Goal: Task Accomplishment & Management: Manage account settings

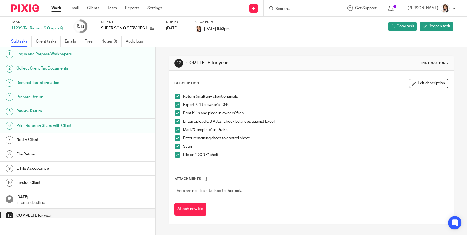
click at [289, 8] on input "Search" at bounding box center [300, 9] width 50 height 5
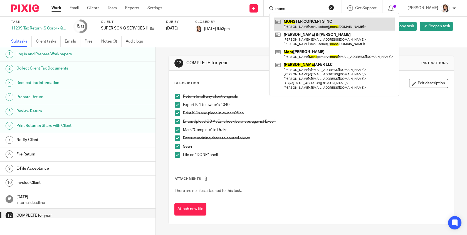
type input "mons"
click at [294, 19] on link at bounding box center [334, 24] width 121 height 13
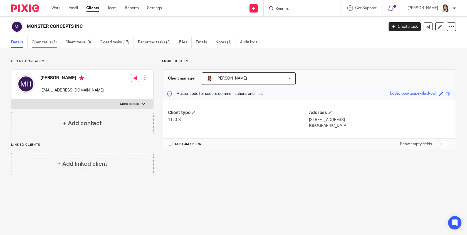
click at [42, 42] on link "Open tasks (1)" at bounding box center [47, 42] width 30 height 11
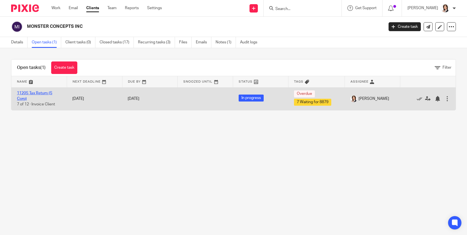
click at [34, 94] on link "1120S Tax Return (S Corp)" at bounding box center [34, 95] width 35 height 9
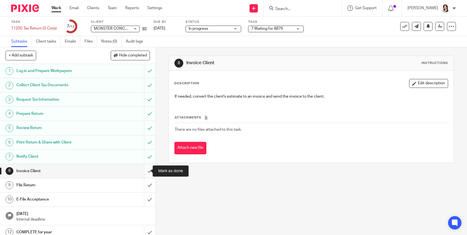
click at [144, 172] on input "submit" at bounding box center [78, 171] width 156 height 14
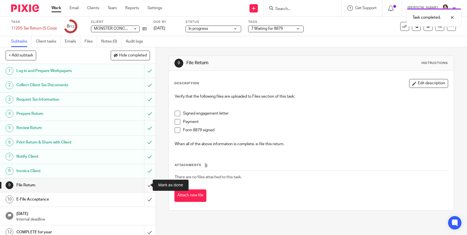
click at [144, 185] on input "submit" at bounding box center [78, 185] width 156 height 14
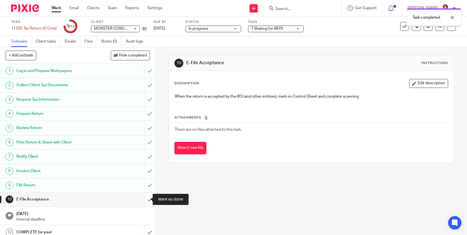
click at [145, 196] on input "submit" at bounding box center [78, 200] width 156 height 14
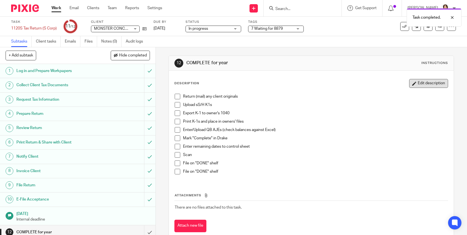
click at [420, 83] on button "Edit description" at bounding box center [428, 83] width 39 height 9
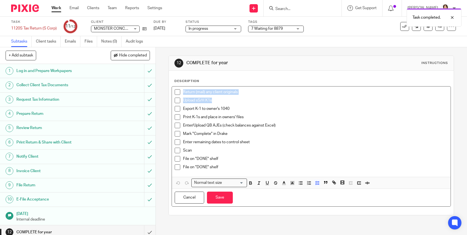
drag, startPoint x: 213, startPoint y: 100, endPoint x: 169, endPoint y: 89, distance: 45.6
click at [169, 89] on div "Description Return (mail) any client originals Upload sS/H K1s Export K-1 to ow…" at bounding box center [311, 143] width 285 height 144
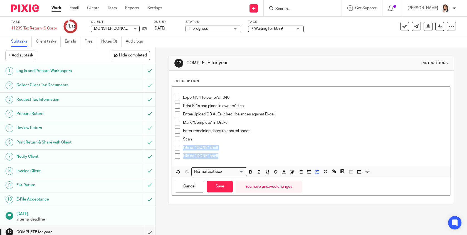
drag, startPoint x: 218, startPoint y: 155, endPoint x: 167, endPoint y: 153, distance: 51.5
click at [167, 153] on div "12 COMPLETE for year Instructions Description Export K-1 to owner's 1040 Print …" at bounding box center [311, 141] width 311 height 188
click at [202, 157] on p "File on "DONE" shelf" at bounding box center [315, 156] width 265 height 6
drag, startPoint x: 221, startPoint y: 156, endPoint x: 175, endPoint y: 156, distance: 45.9
click at [175, 156] on li "File on "DONE" shelf" at bounding box center [311, 157] width 273 height 8
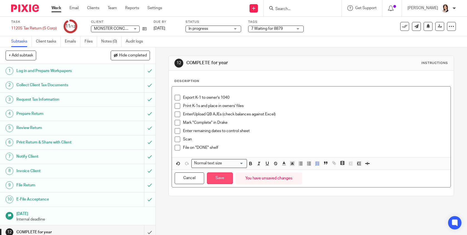
click at [221, 178] on button "Save" at bounding box center [220, 179] width 26 height 12
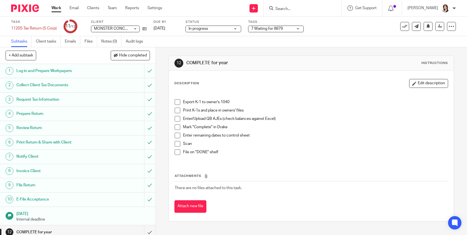
click at [178, 103] on span at bounding box center [178, 102] width 6 height 6
click at [176, 110] on span at bounding box center [178, 111] width 6 height 6
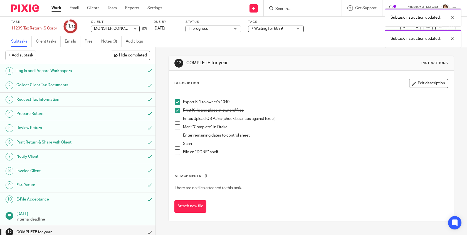
click at [177, 117] on span at bounding box center [178, 119] width 6 height 6
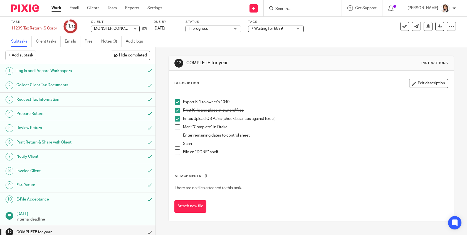
click at [178, 128] on span at bounding box center [178, 127] width 6 height 6
click at [177, 136] on span at bounding box center [178, 136] width 6 height 6
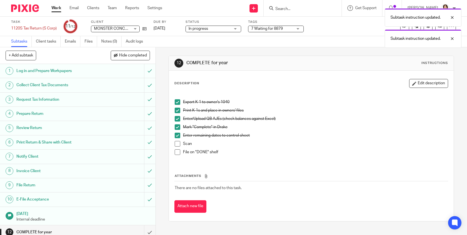
click at [176, 143] on span at bounding box center [178, 144] width 6 height 6
click at [176, 151] on span at bounding box center [178, 152] width 6 height 6
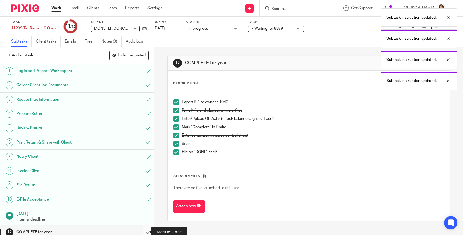
click at [144, 230] on input "submit" at bounding box center [77, 232] width 154 height 14
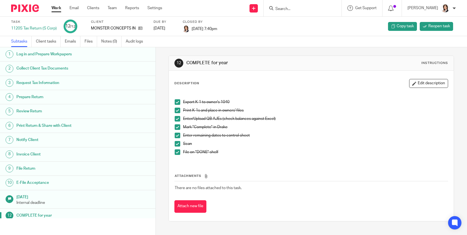
click at [298, 6] on form at bounding box center [304, 8] width 59 height 7
click at [296, 9] on input "Search" at bounding box center [300, 9] width 50 height 5
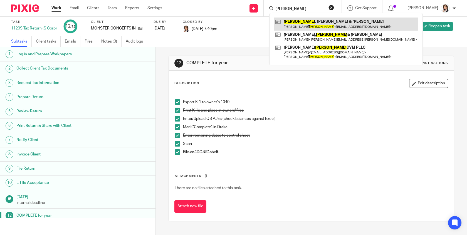
type input "george"
click at [308, 21] on link at bounding box center [346, 24] width 145 height 13
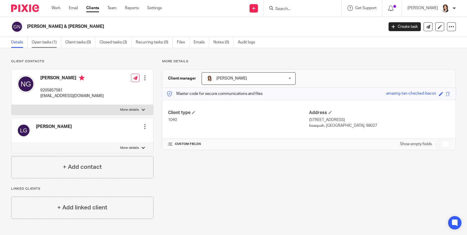
click at [47, 39] on link "Open tasks (1)" at bounding box center [47, 42] width 30 height 11
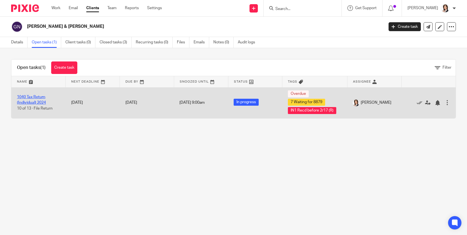
click at [38, 102] on link "1040 Tax Return (Individual) 2024" at bounding box center [31, 99] width 29 height 9
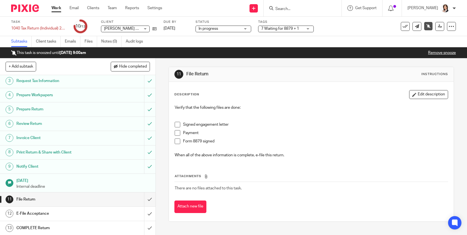
scroll to position [30, 0]
click at [143, 199] on input "submit" at bounding box center [78, 199] width 156 height 14
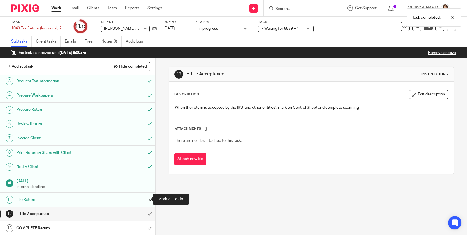
scroll to position [30, 0]
click at [145, 213] on input "submit" at bounding box center [78, 214] width 156 height 14
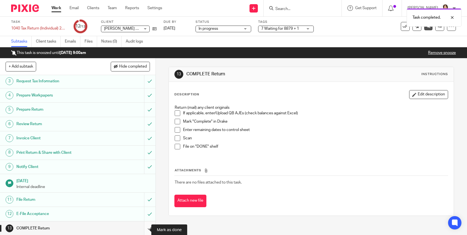
scroll to position [30, 0]
click at [146, 227] on input "submit" at bounding box center [78, 228] width 156 height 14
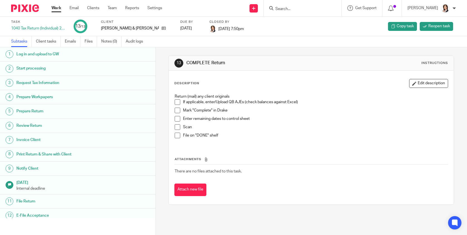
click at [295, 10] on input "Search" at bounding box center [300, 9] width 50 height 5
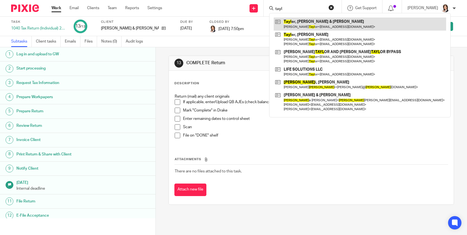
type input "tayl"
click at [314, 22] on link at bounding box center [360, 24] width 173 height 13
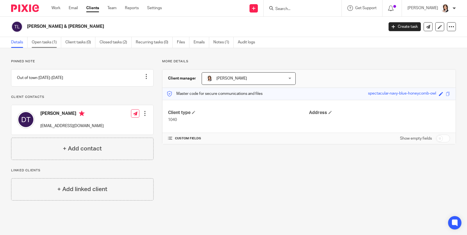
click at [51, 42] on link "Open tasks (1)" at bounding box center [47, 42] width 30 height 11
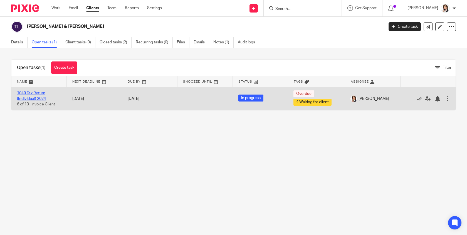
click at [38, 97] on link "1040 Tax Return (Individual) 2024" at bounding box center [31, 95] width 29 height 9
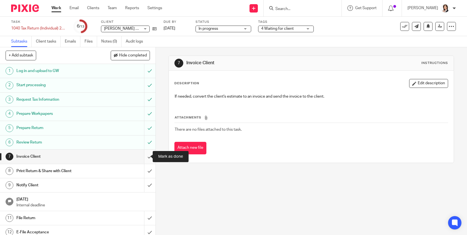
click at [146, 156] on input "submit" at bounding box center [78, 157] width 156 height 14
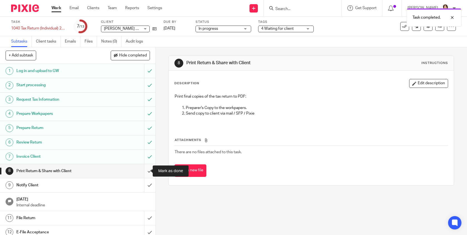
click at [144, 170] on input "submit" at bounding box center [78, 171] width 156 height 14
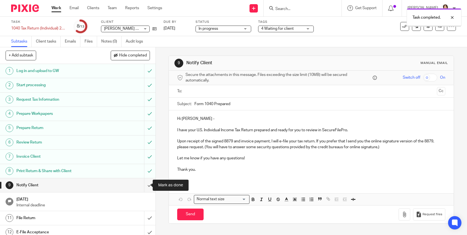
click at [145, 185] on input "submit" at bounding box center [78, 185] width 156 height 14
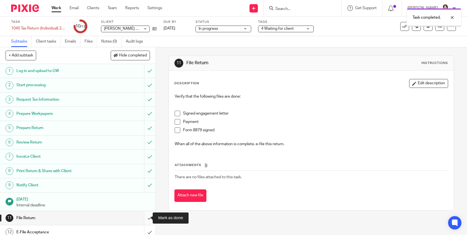
click at [142, 216] on input "submit" at bounding box center [78, 218] width 156 height 14
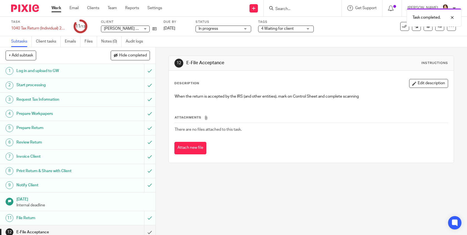
click at [97, 229] on div "E-File Acceptance" at bounding box center [77, 232] width 122 height 8
click at [105, 231] on div "E-File Acceptance" at bounding box center [77, 232] width 122 height 8
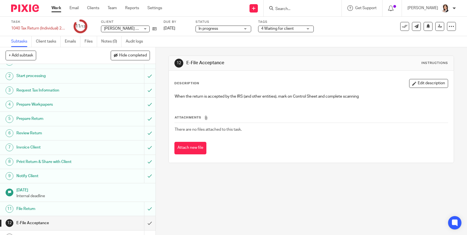
scroll to position [19, 0]
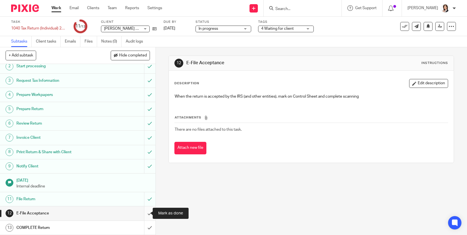
click at [143, 215] on input "submit" at bounding box center [78, 214] width 156 height 14
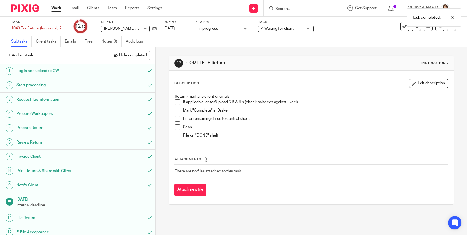
scroll to position [19, 0]
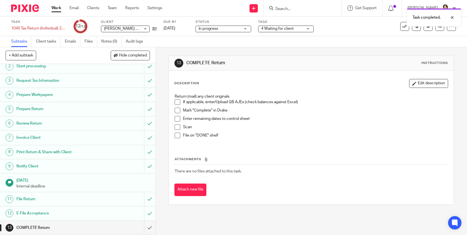
click at [70, 230] on h1 "COMPLETE Return" at bounding box center [57, 228] width 82 height 8
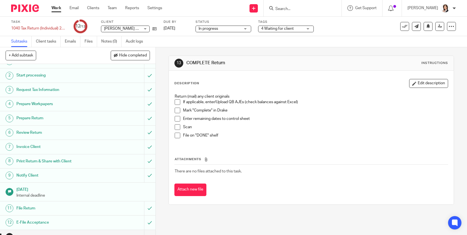
scroll to position [19, 0]
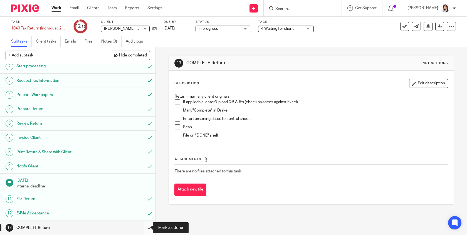
click at [146, 227] on input "submit" at bounding box center [78, 228] width 156 height 14
